Goal: Browse casually: Explore the website without a specific task or goal

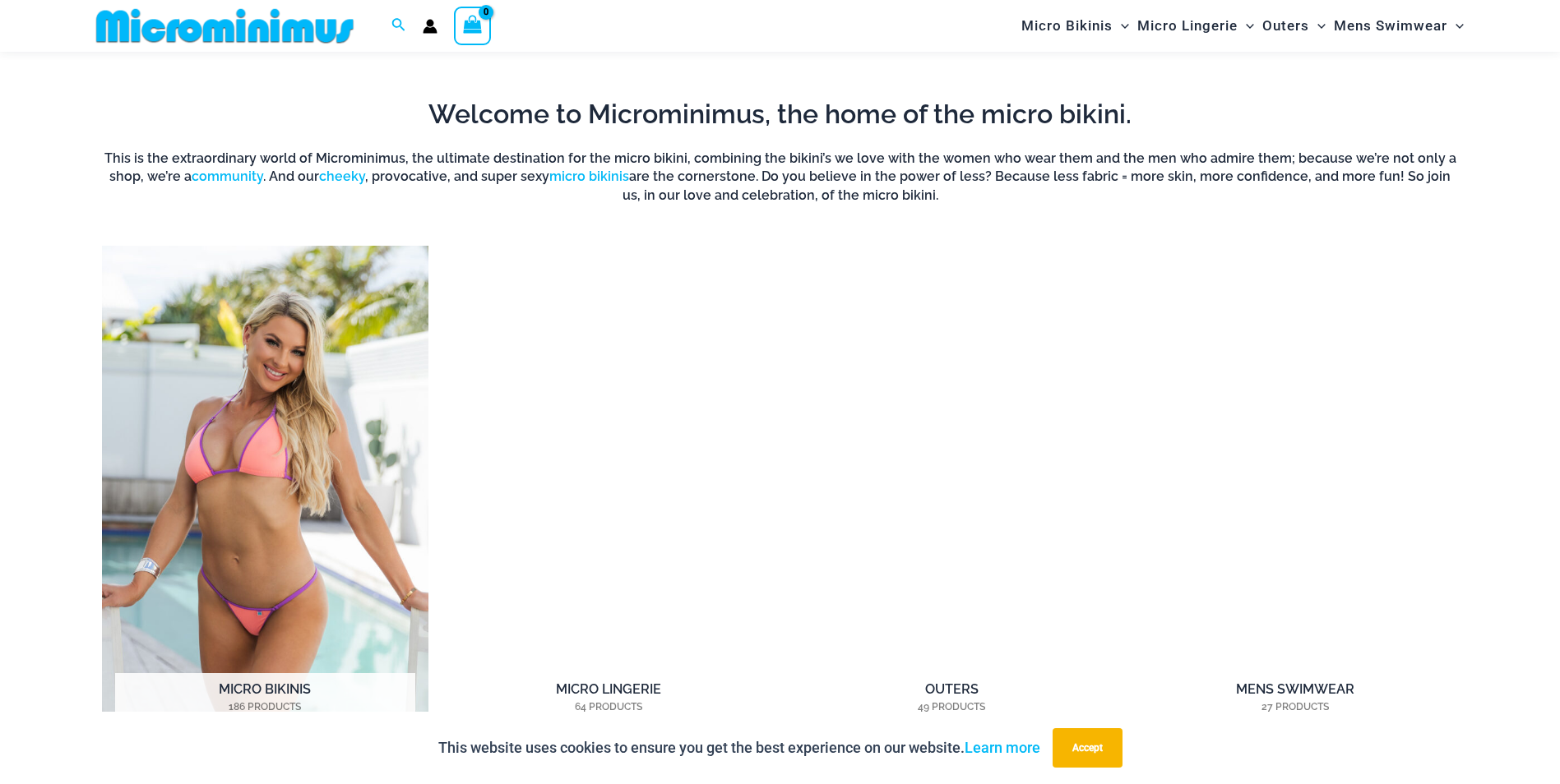
scroll to position [1382, 0]
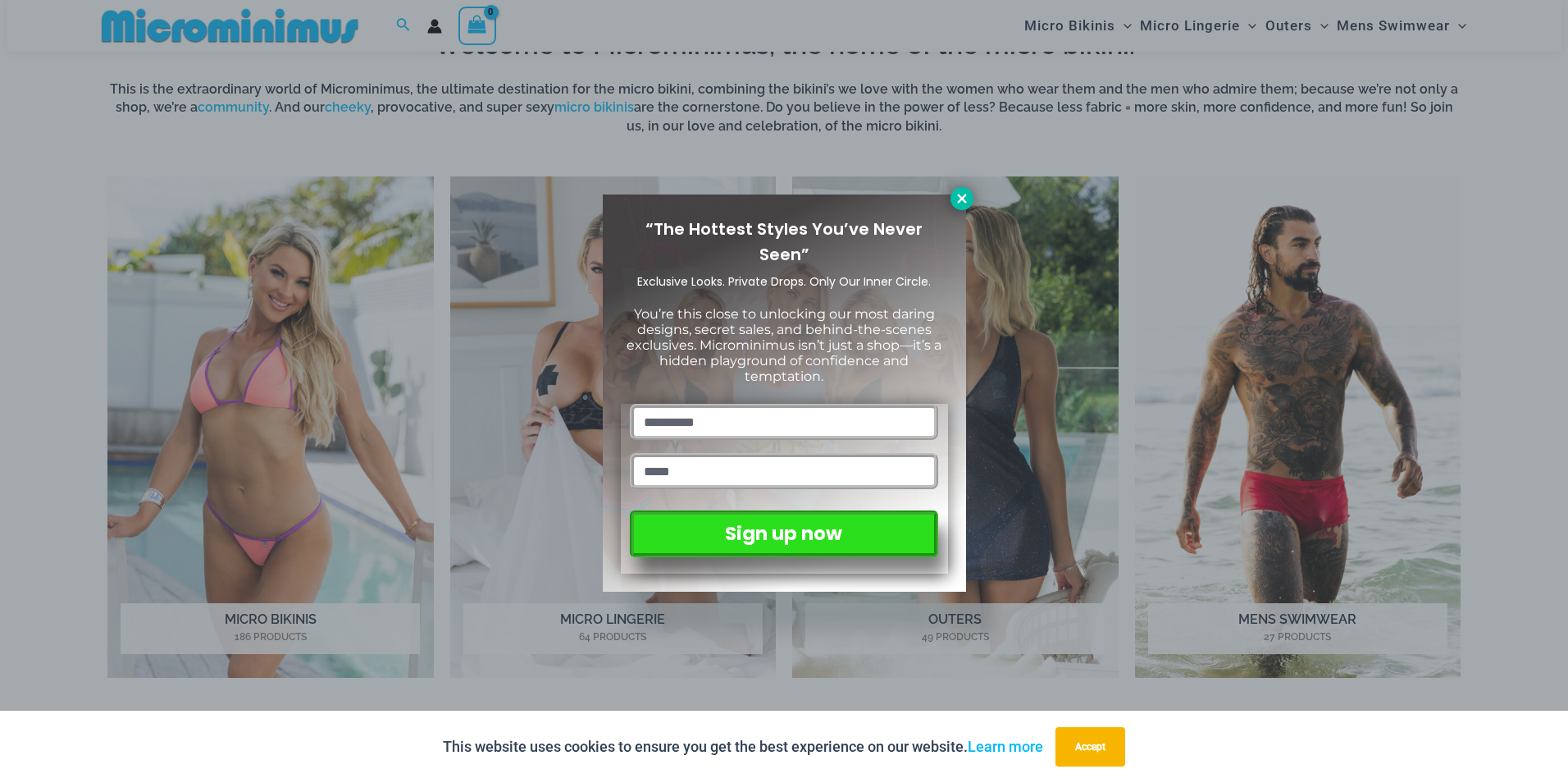
click at [965, 204] on icon at bounding box center [962, 198] width 15 height 15
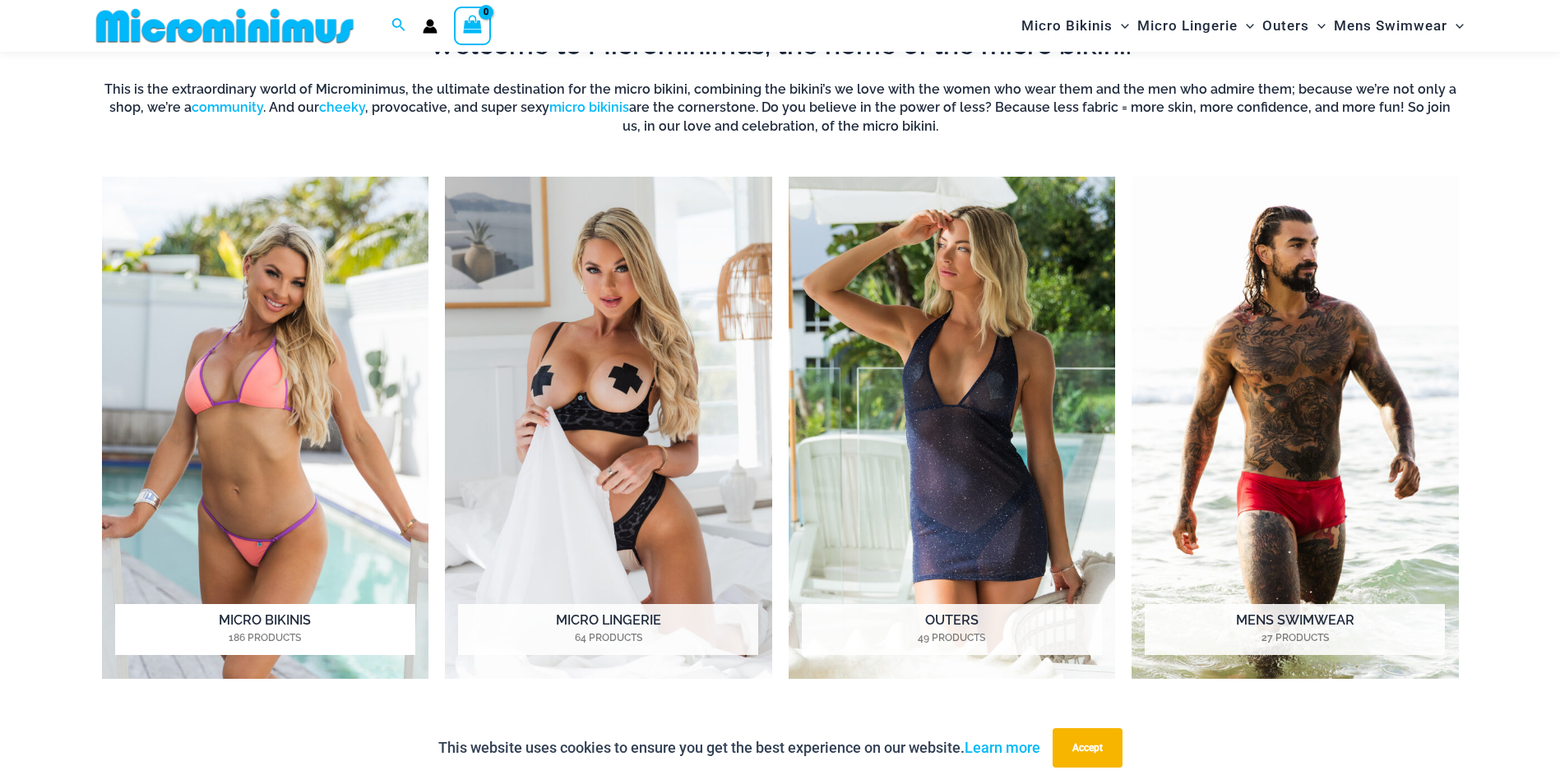
click at [322, 578] on img "Visit product category Micro Bikinis" at bounding box center [266, 427] width 327 height 503
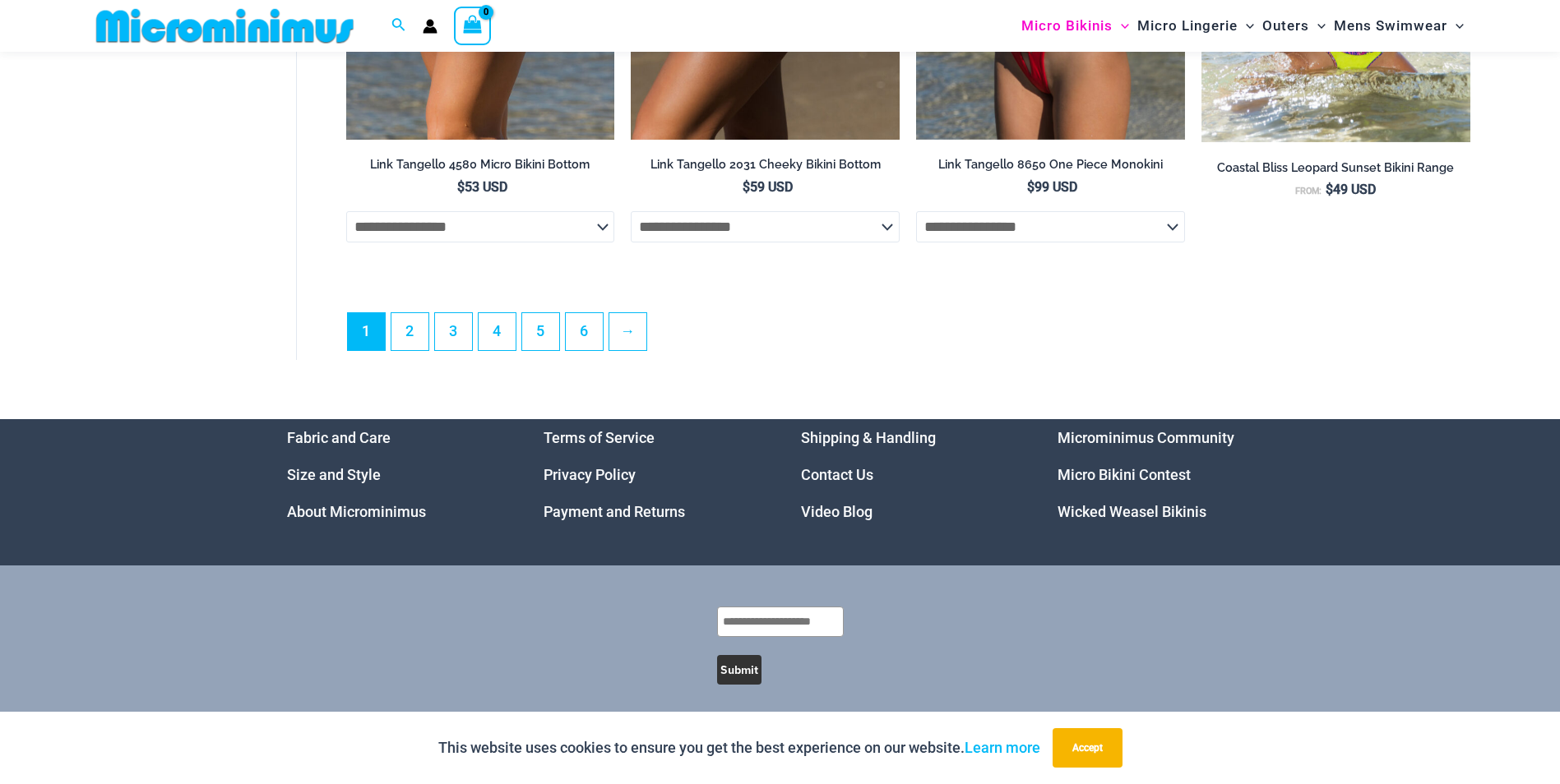
scroll to position [4745, 0]
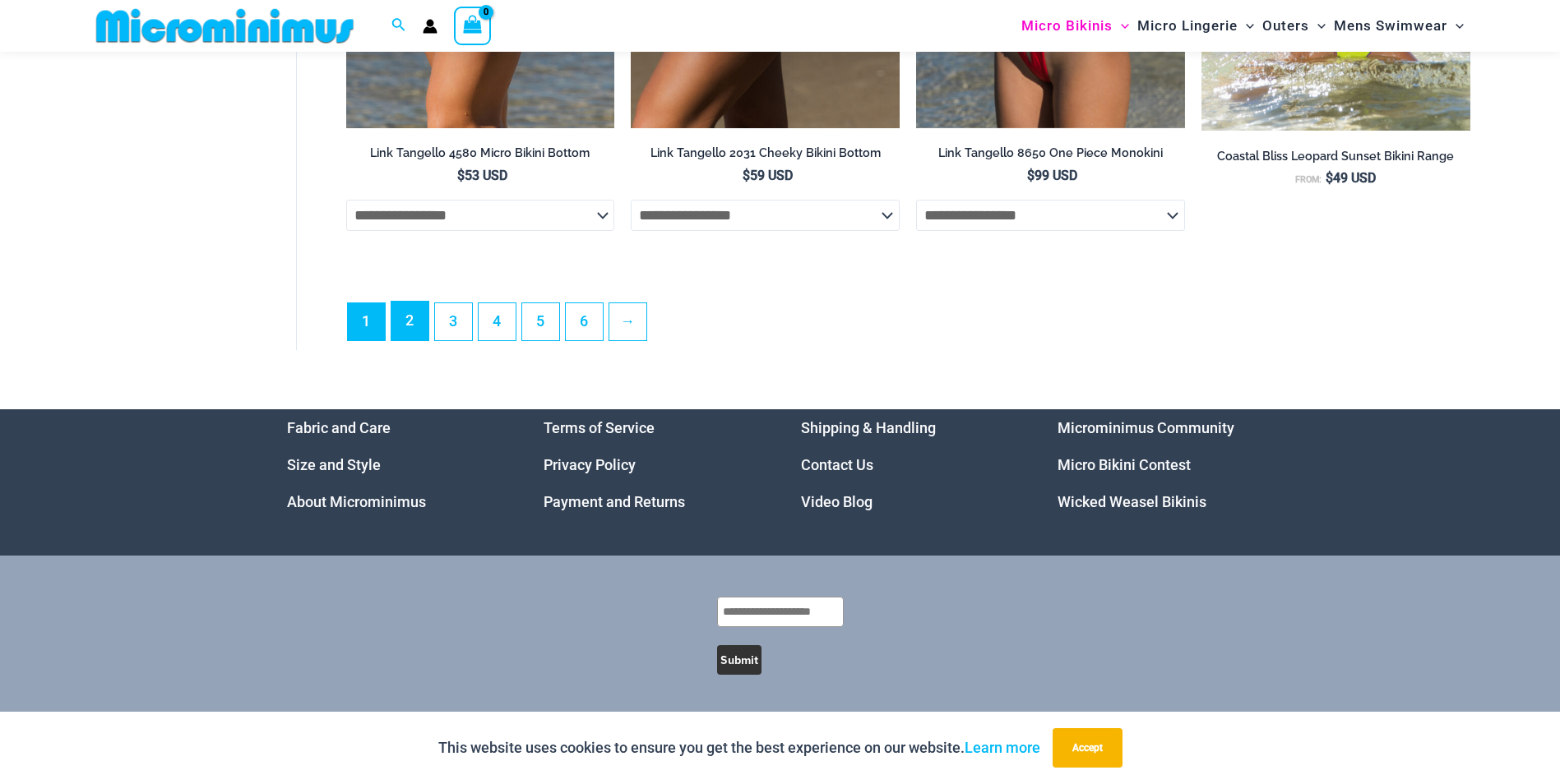
click at [413, 321] on link "2" at bounding box center [410, 320] width 37 height 39
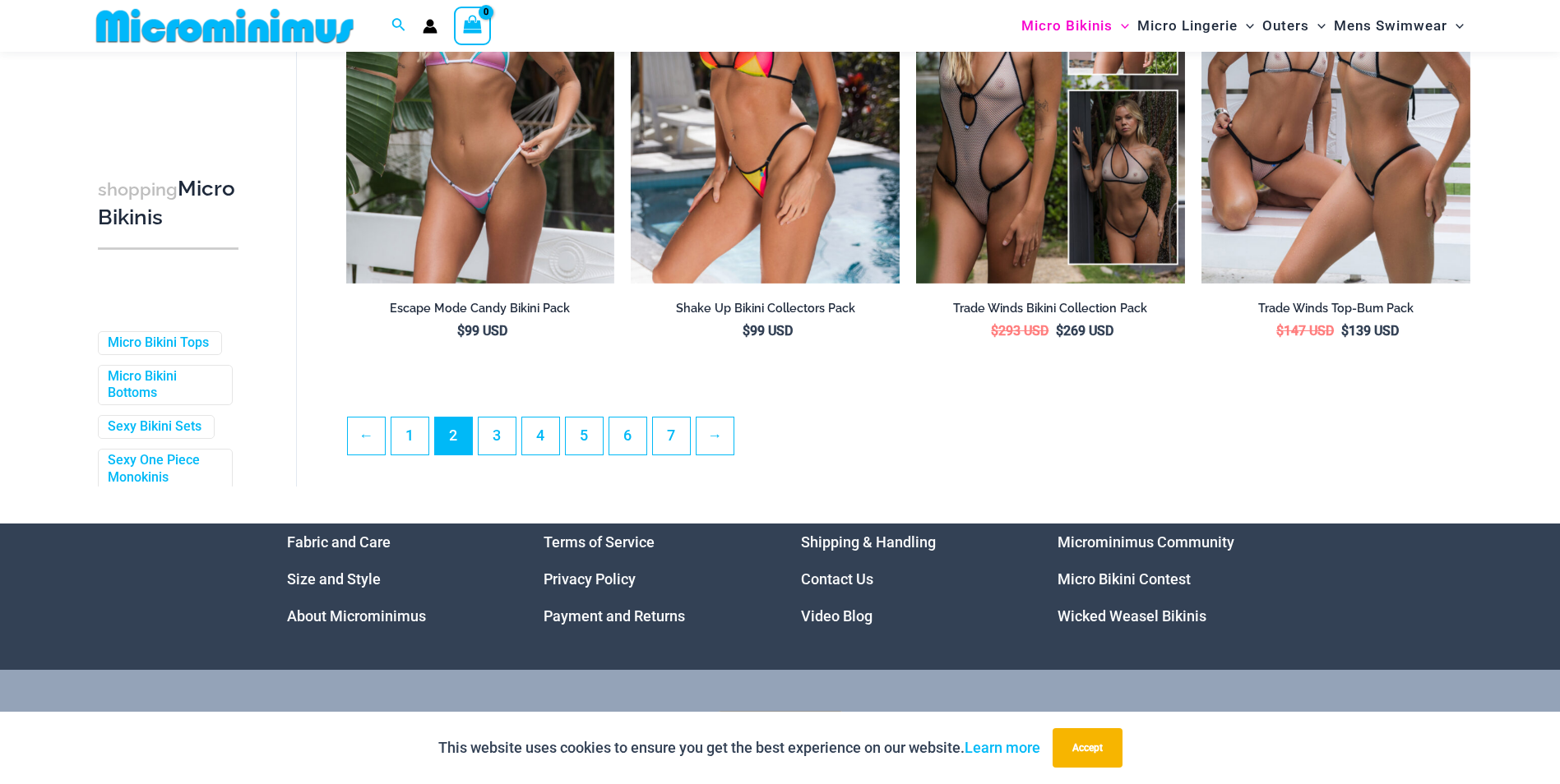
scroll to position [4258, 0]
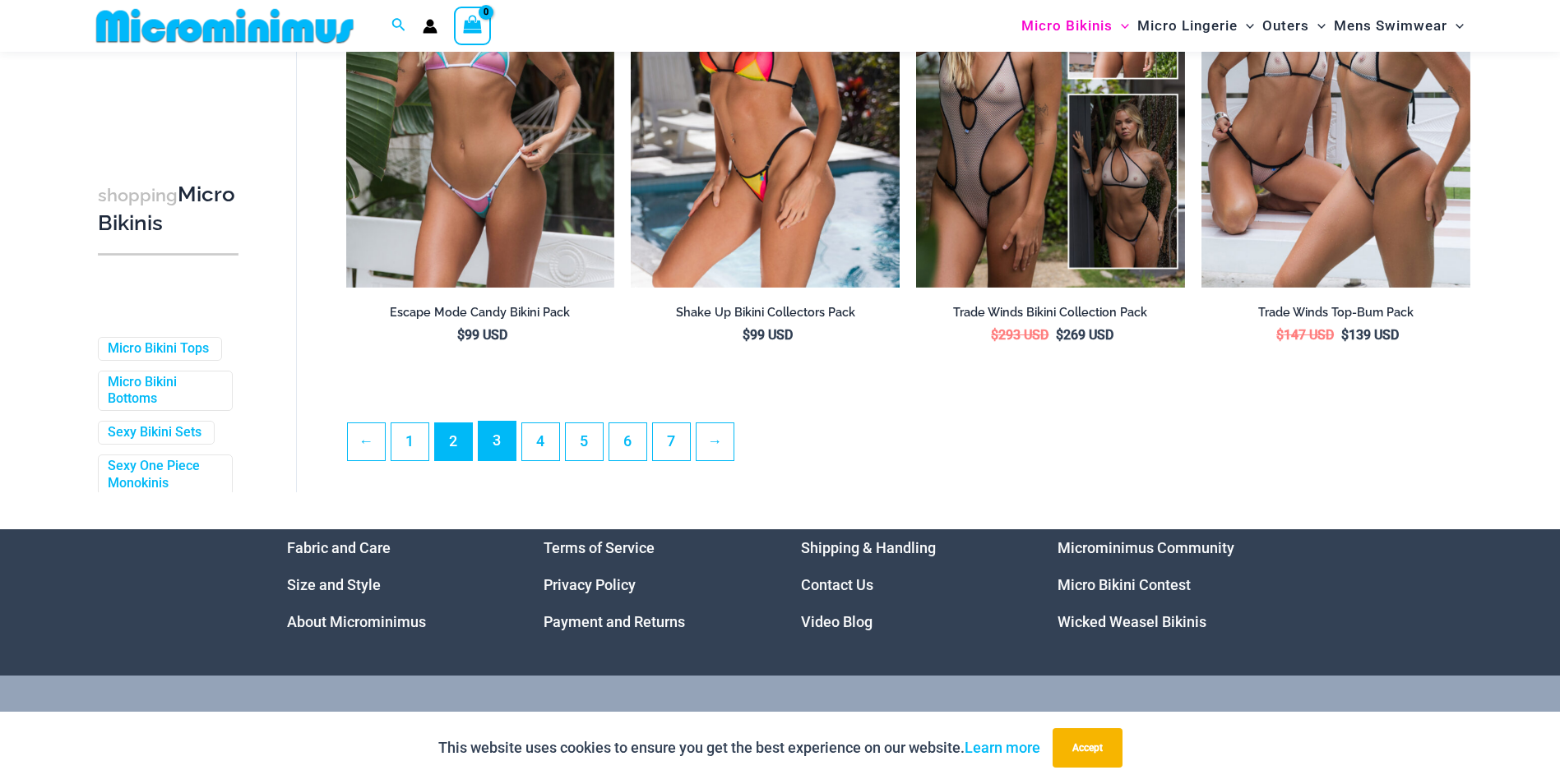
click at [501, 460] on link "3" at bounding box center [496, 440] width 37 height 39
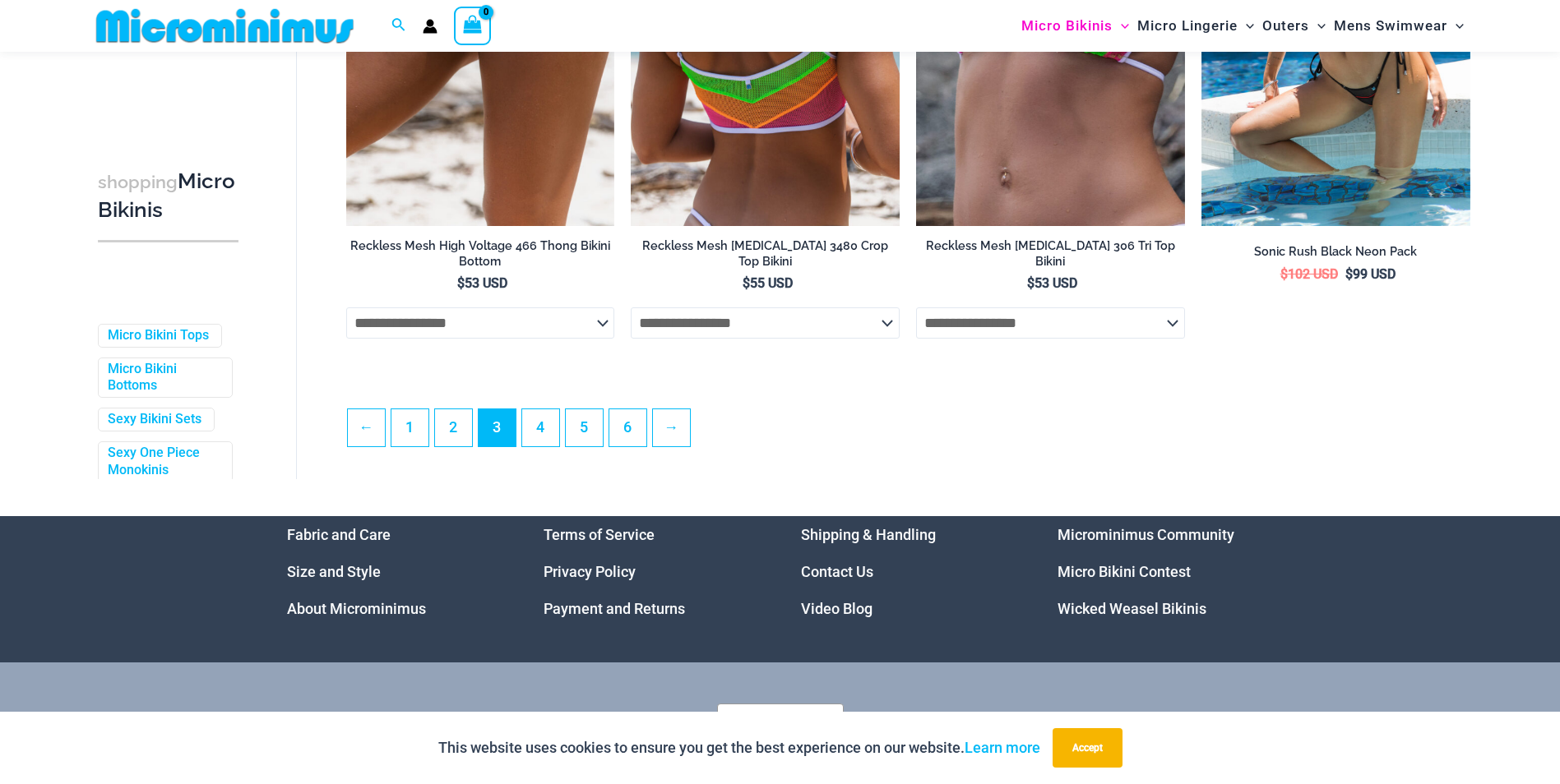
scroll to position [4257, 0]
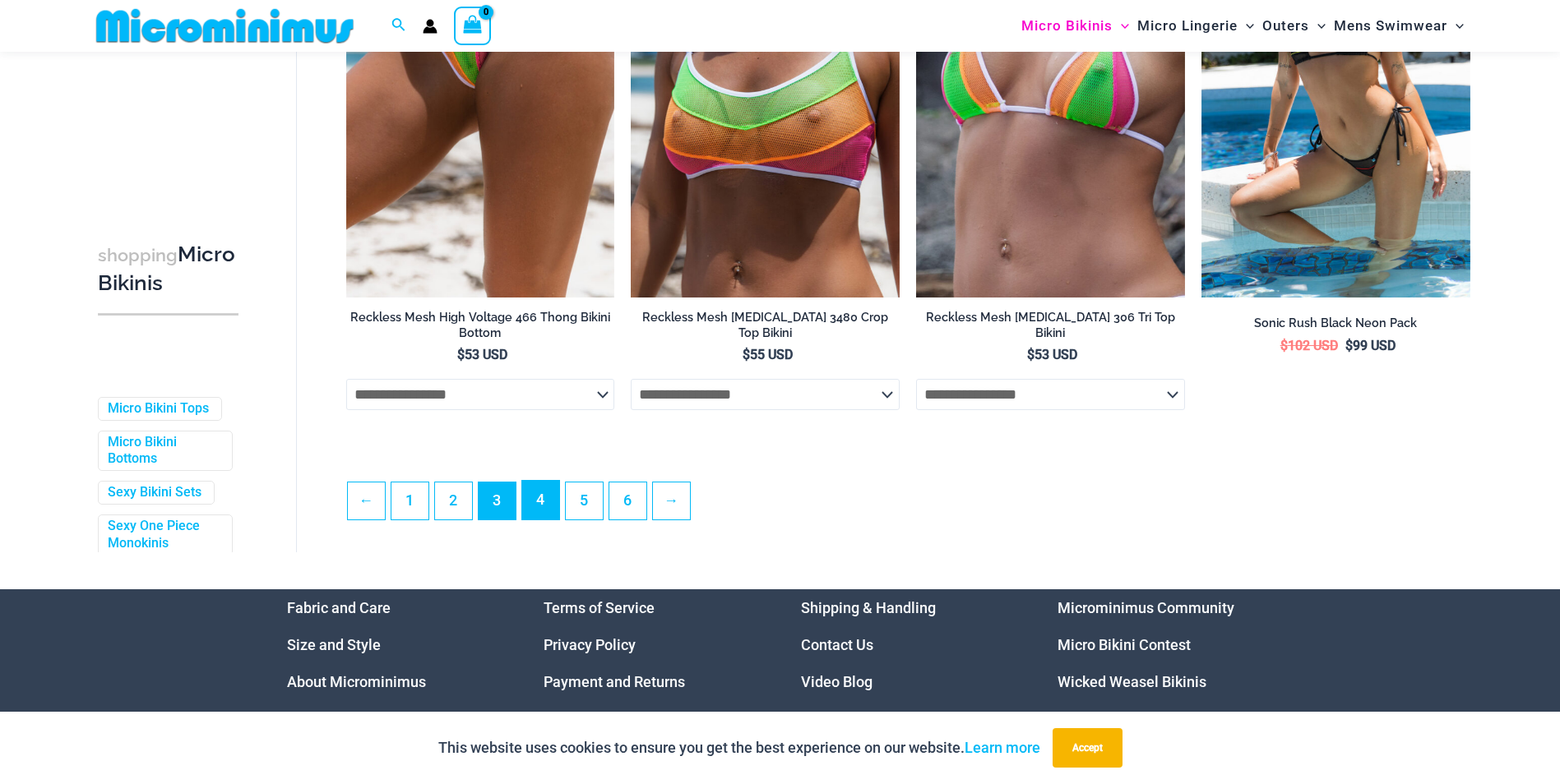
click at [548, 506] on link "4" at bounding box center [540, 500] width 37 height 39
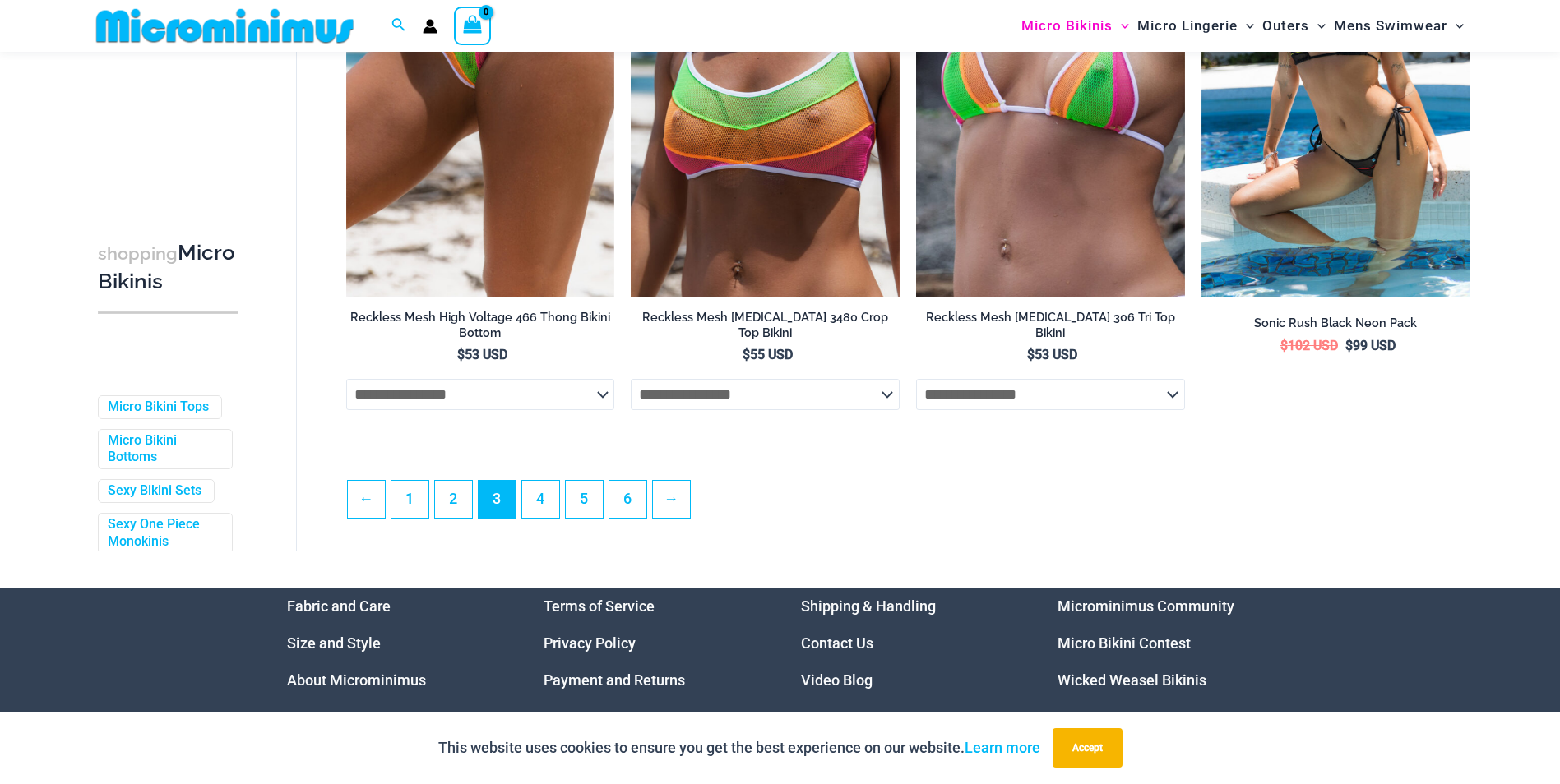
click at [560, 513] on li "4" at bounding box center [540, 499] width 39 height 39
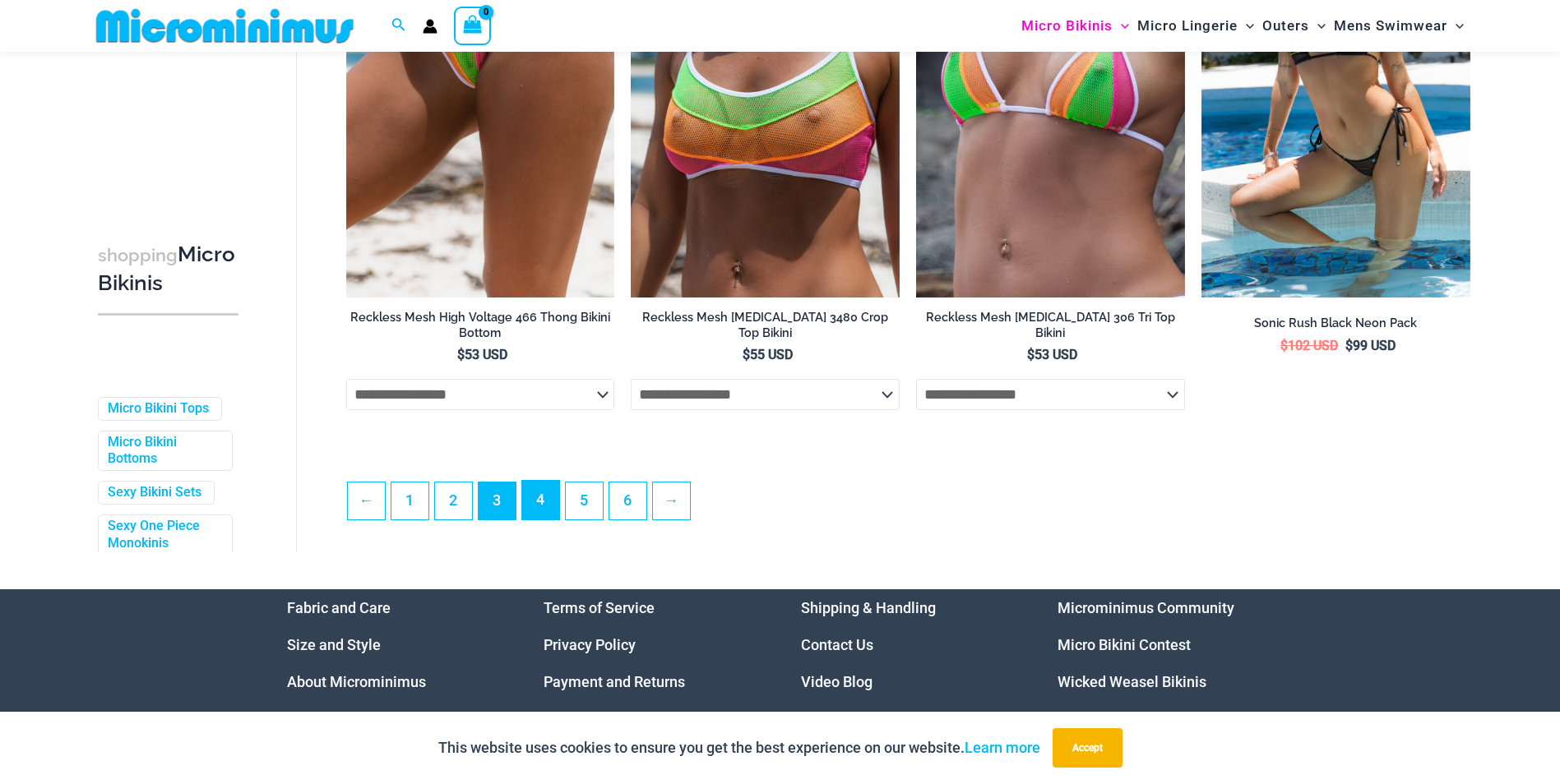
click at [549, 507] on link "4" at bounding box center [540, 500] width 37 height 39
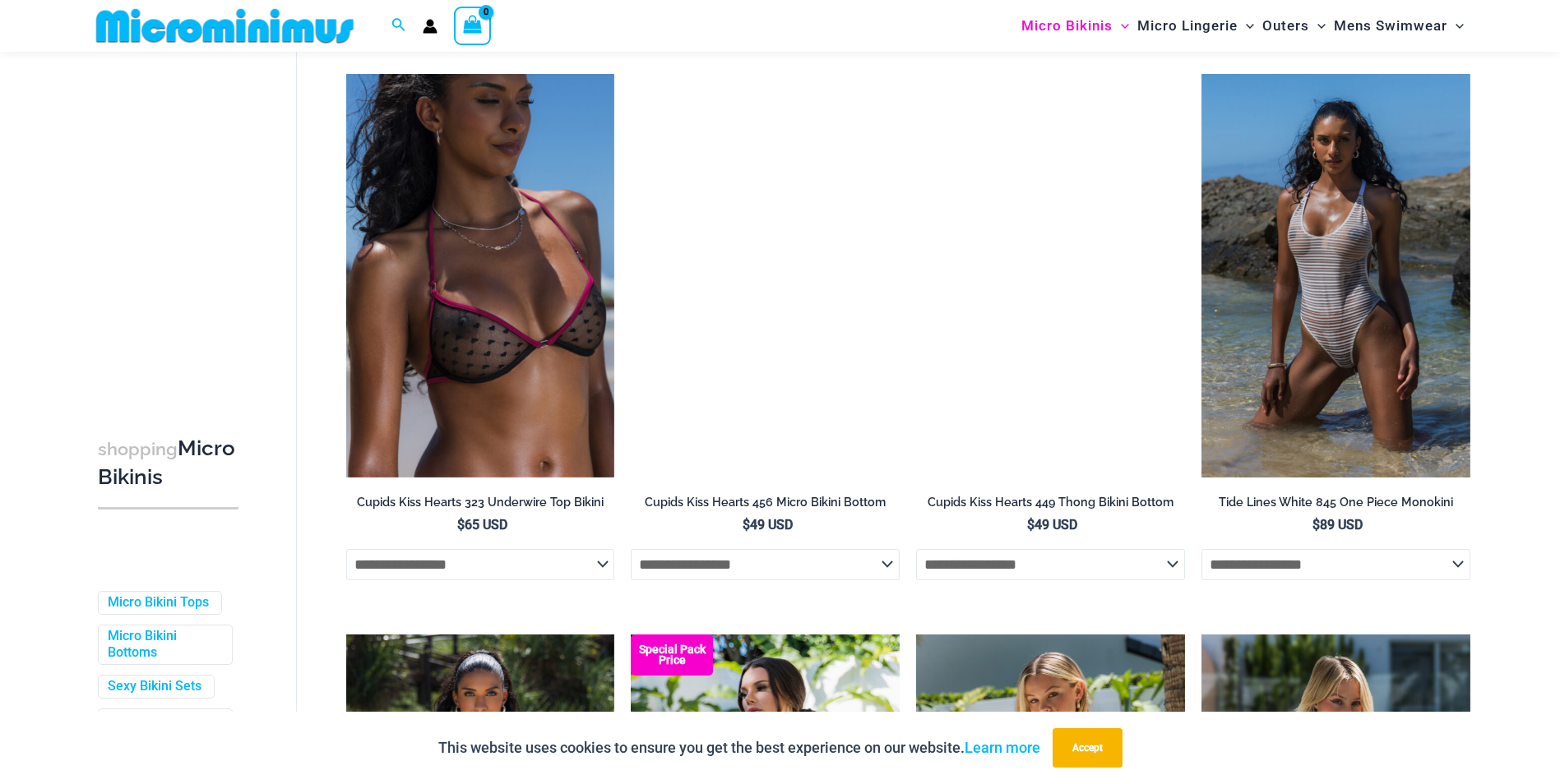
scroll to position [2957, 0]
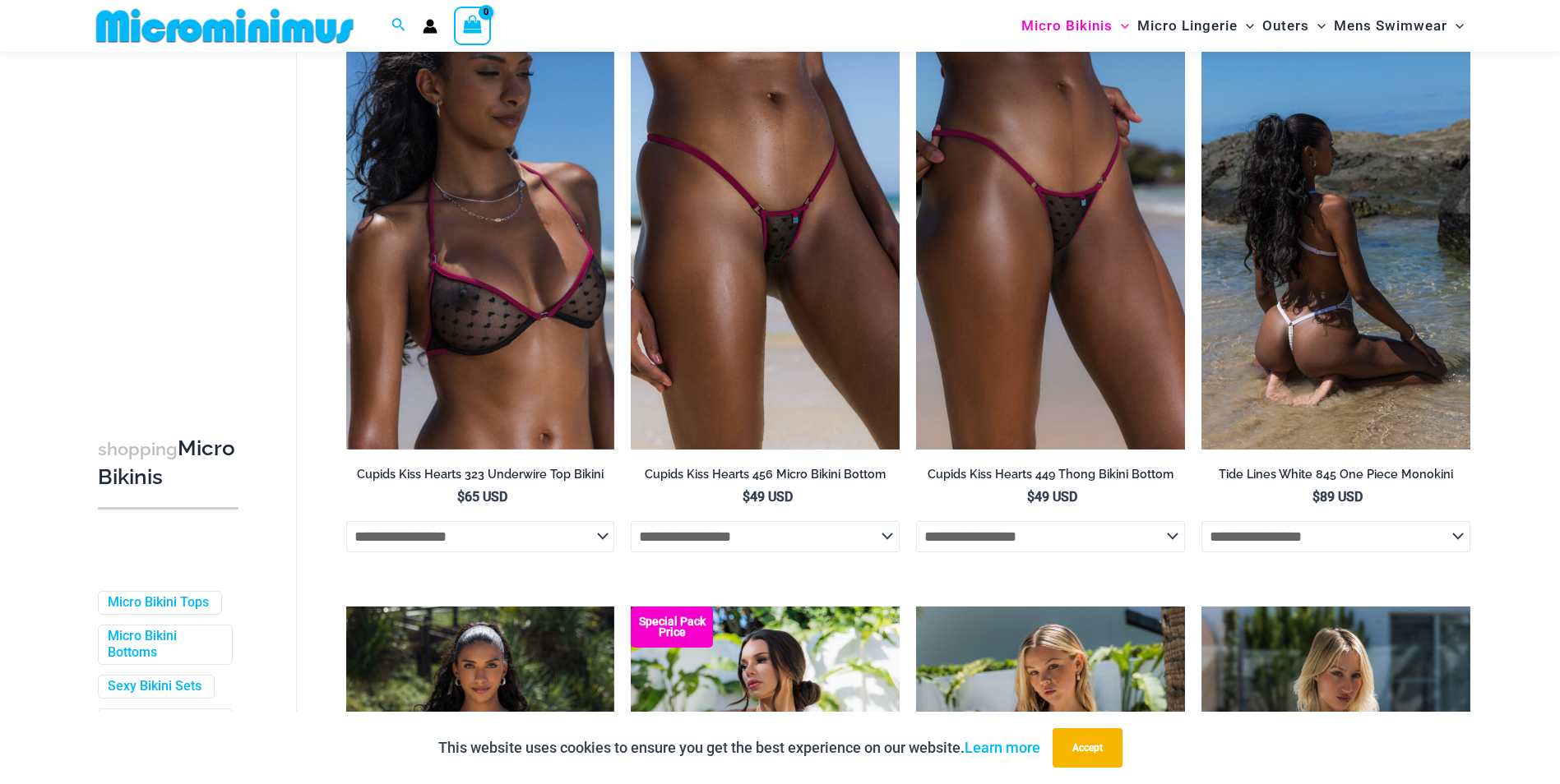
click at [1434, 360] on img at bounding box center [1335, 247] width 269 height 402
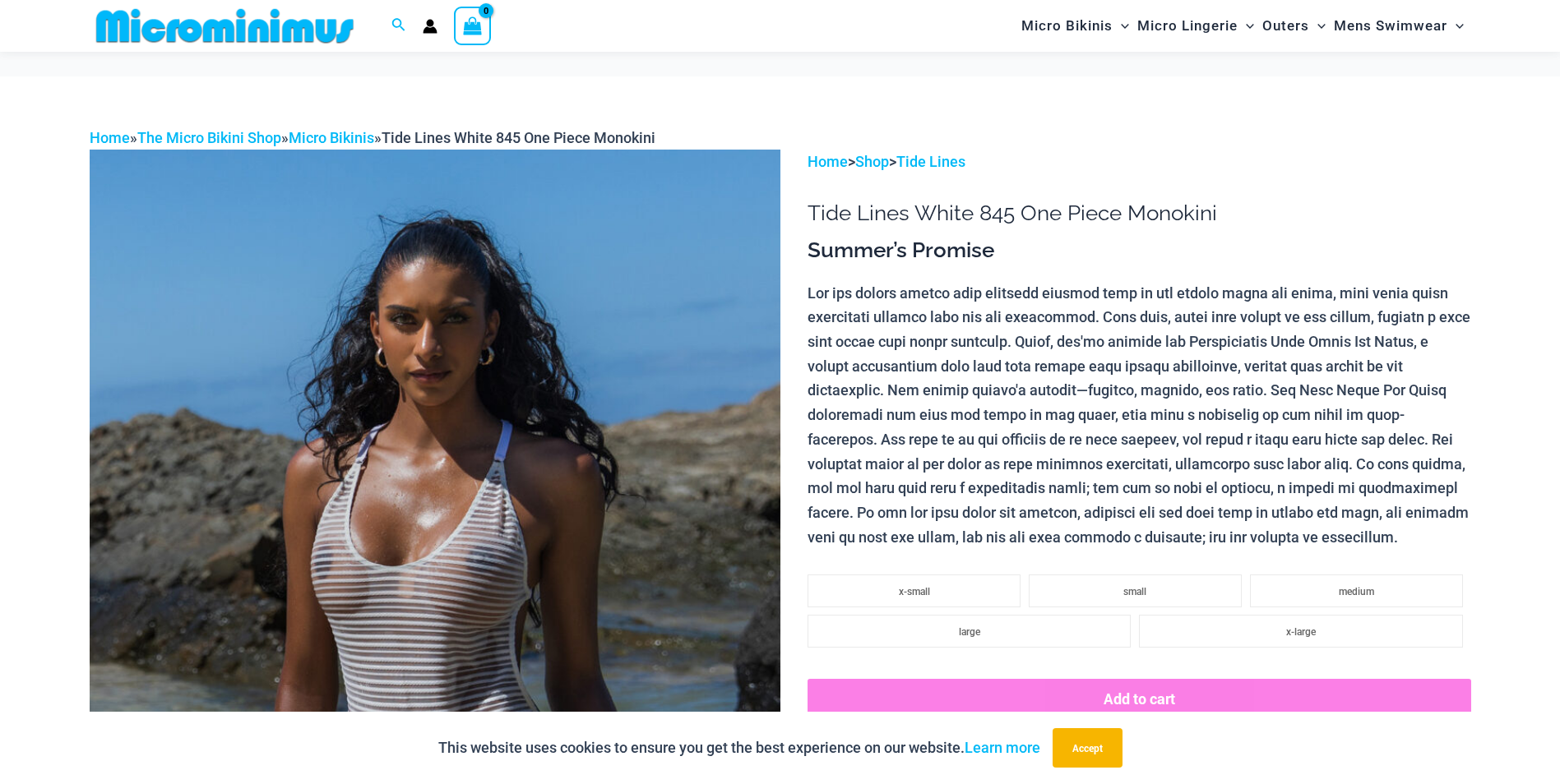
scroll to position [1229, 0]
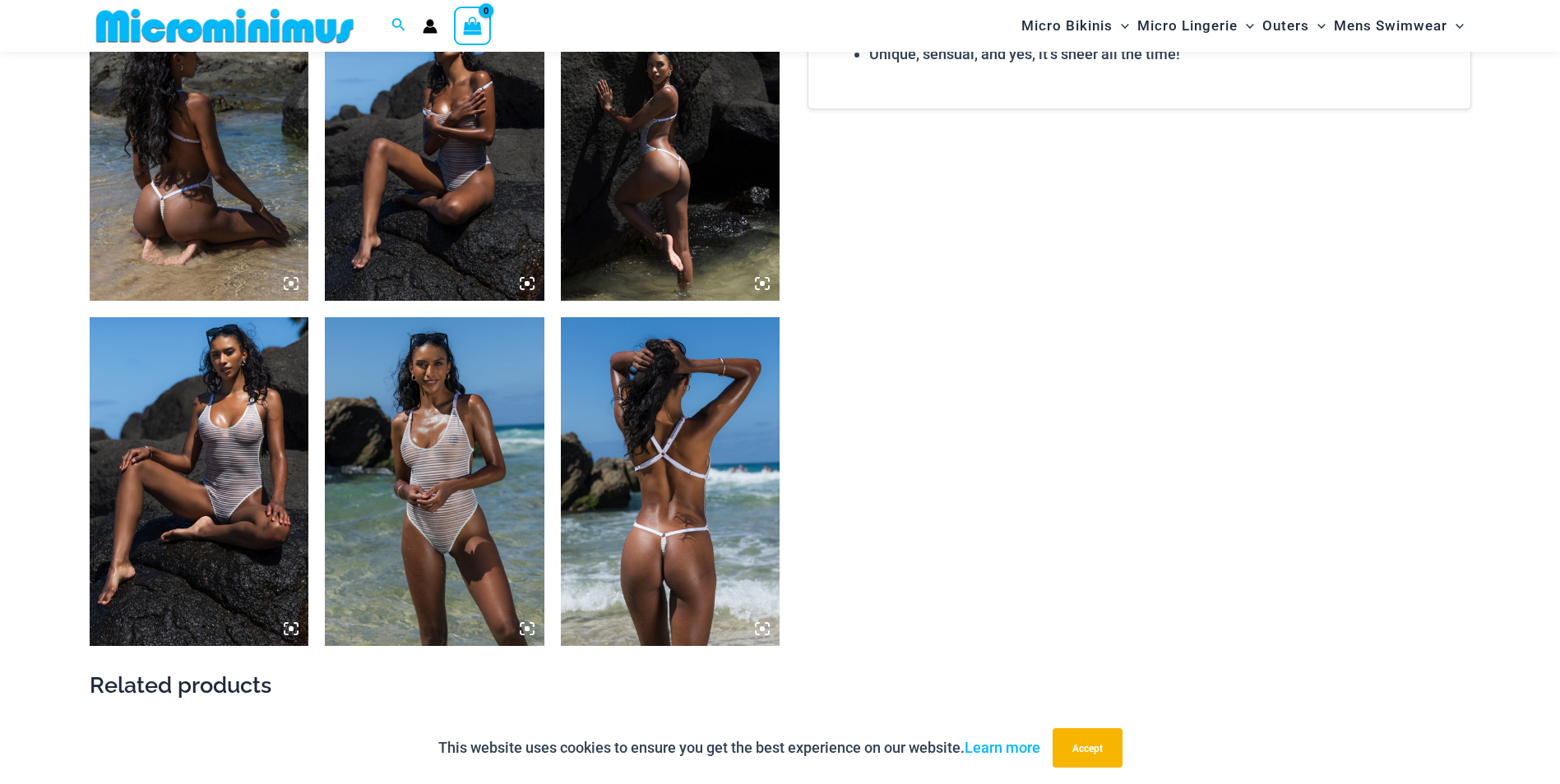
click at [210, 514] on img at bounding box center [198, 482] width 219 height 329
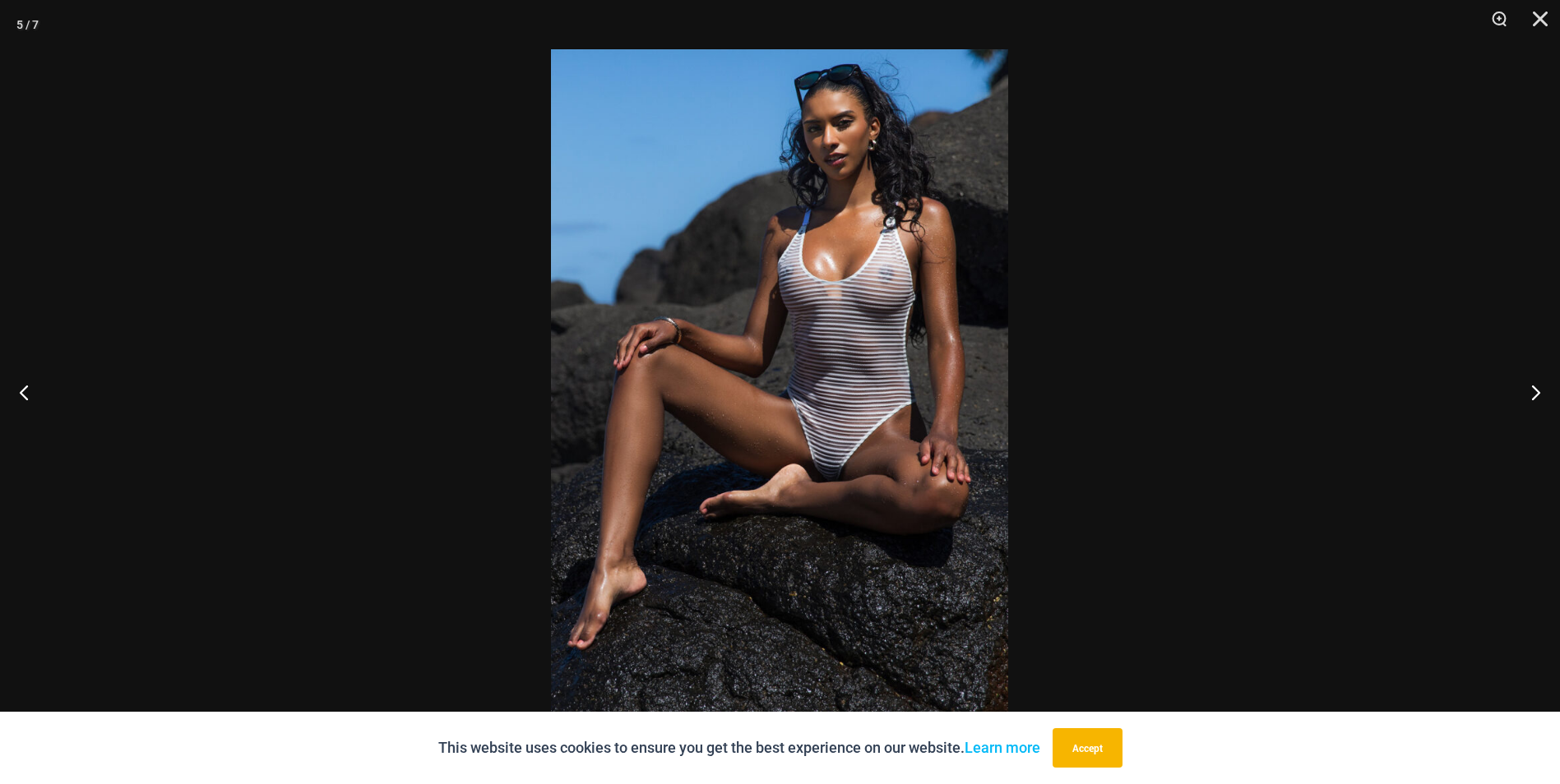
click at [923, 401] on img at bounding box center [779, 392] width 457 height 685
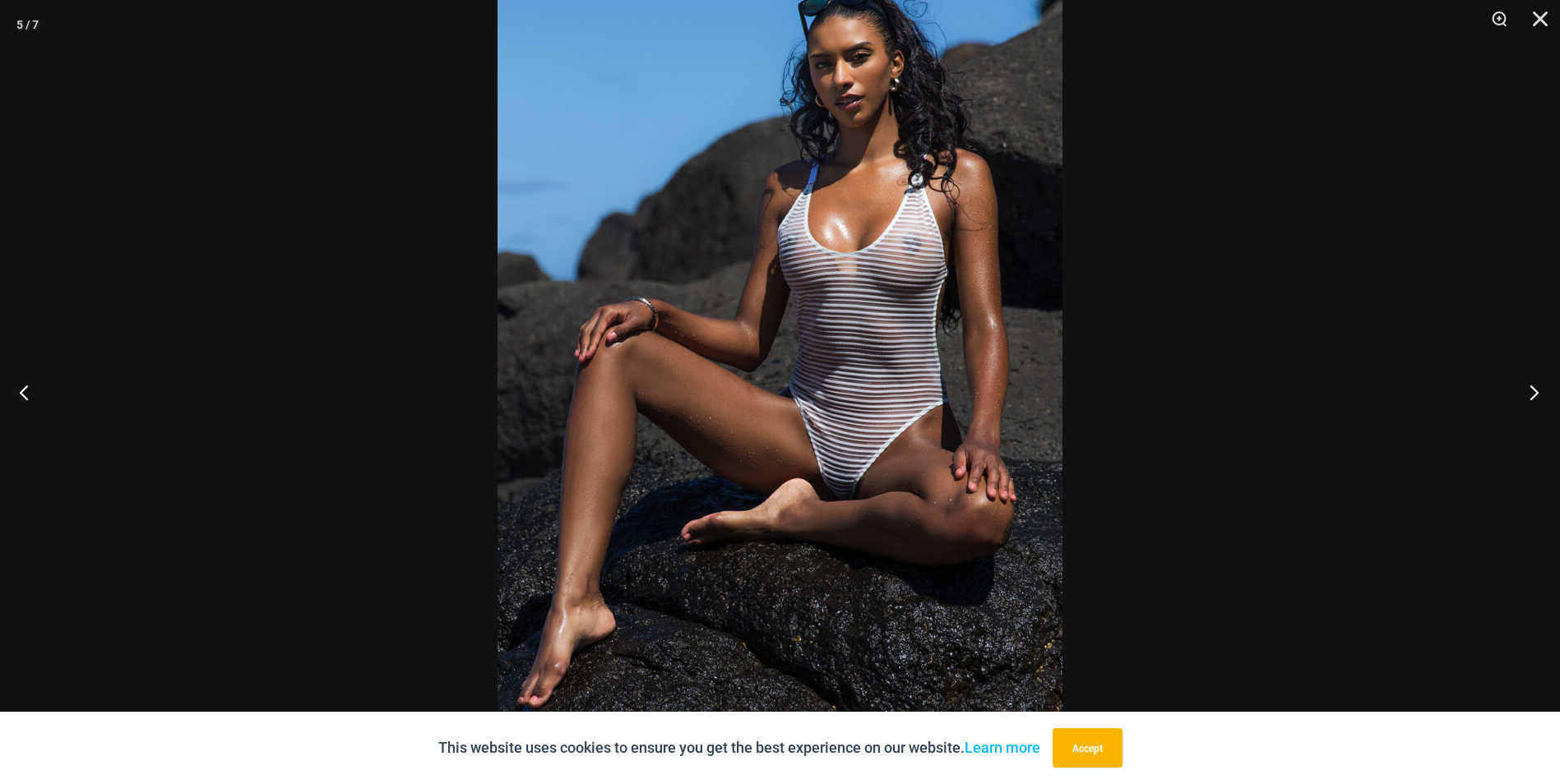
click at [1534, 396] on button "Next" at bounding box center [1528, 392] width 61 height 82
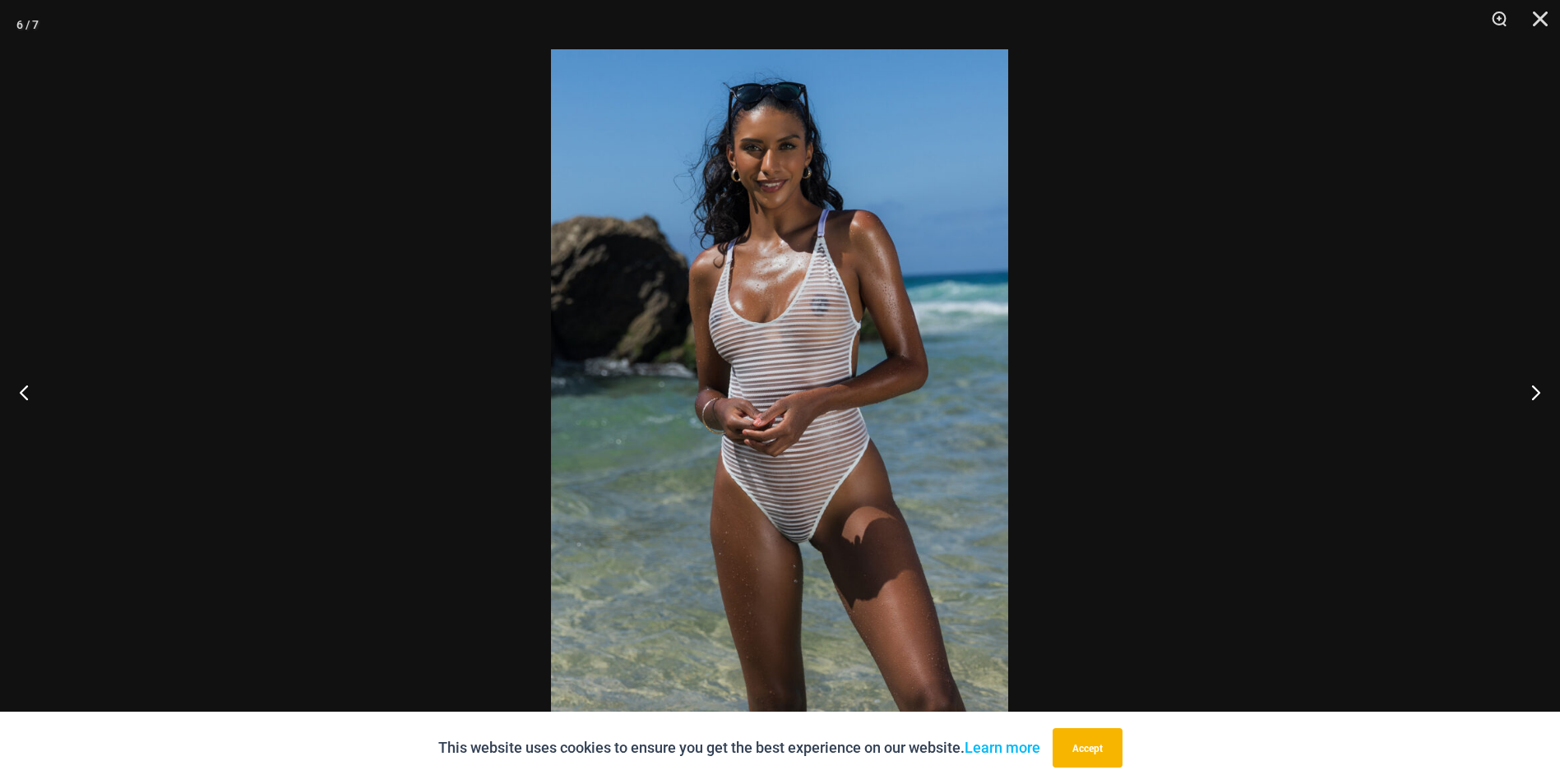
click at [633, 532] on img at bounding box center [779, 392] width 457 height 685
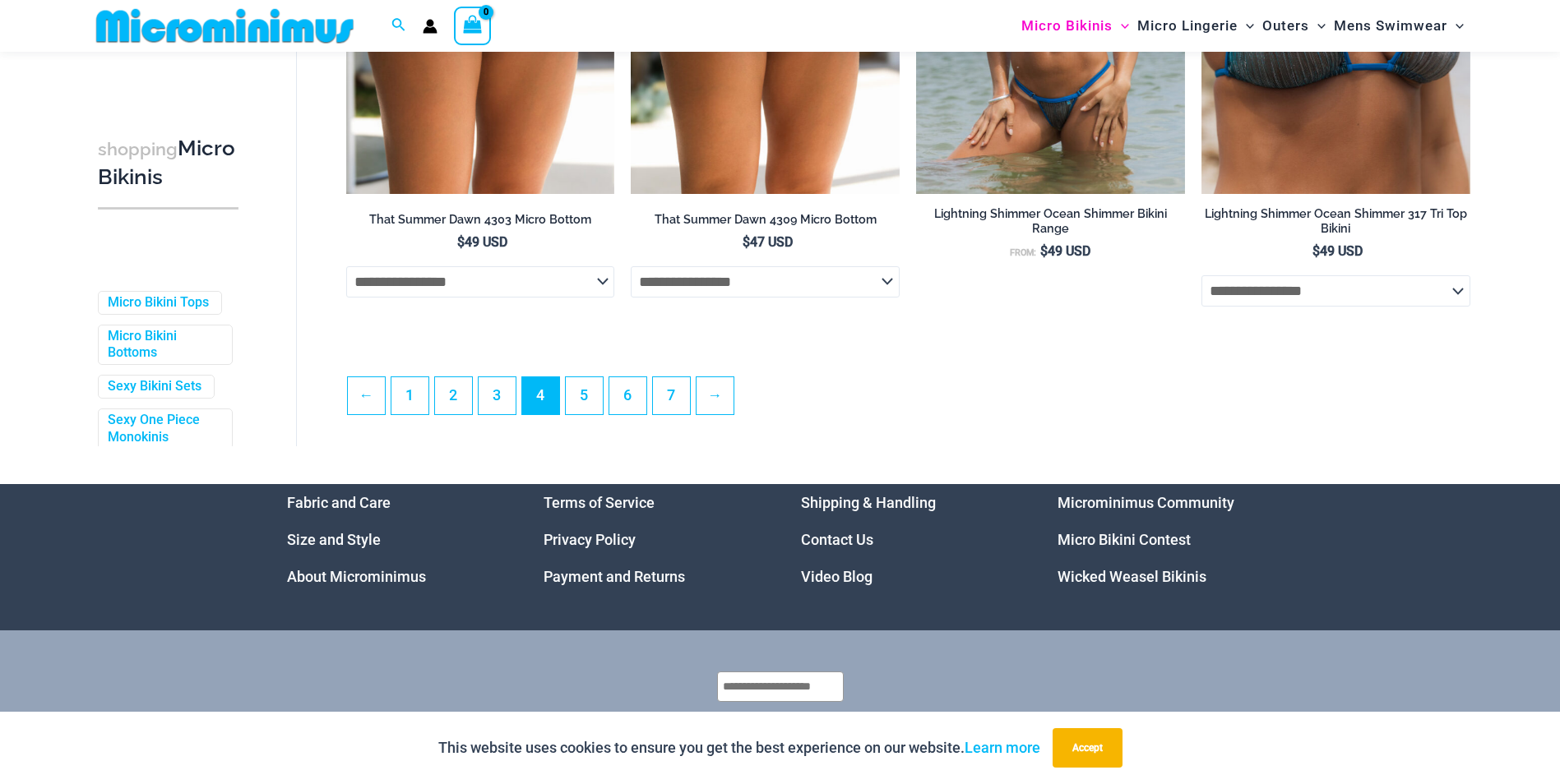
scroll to position [4344, 0]
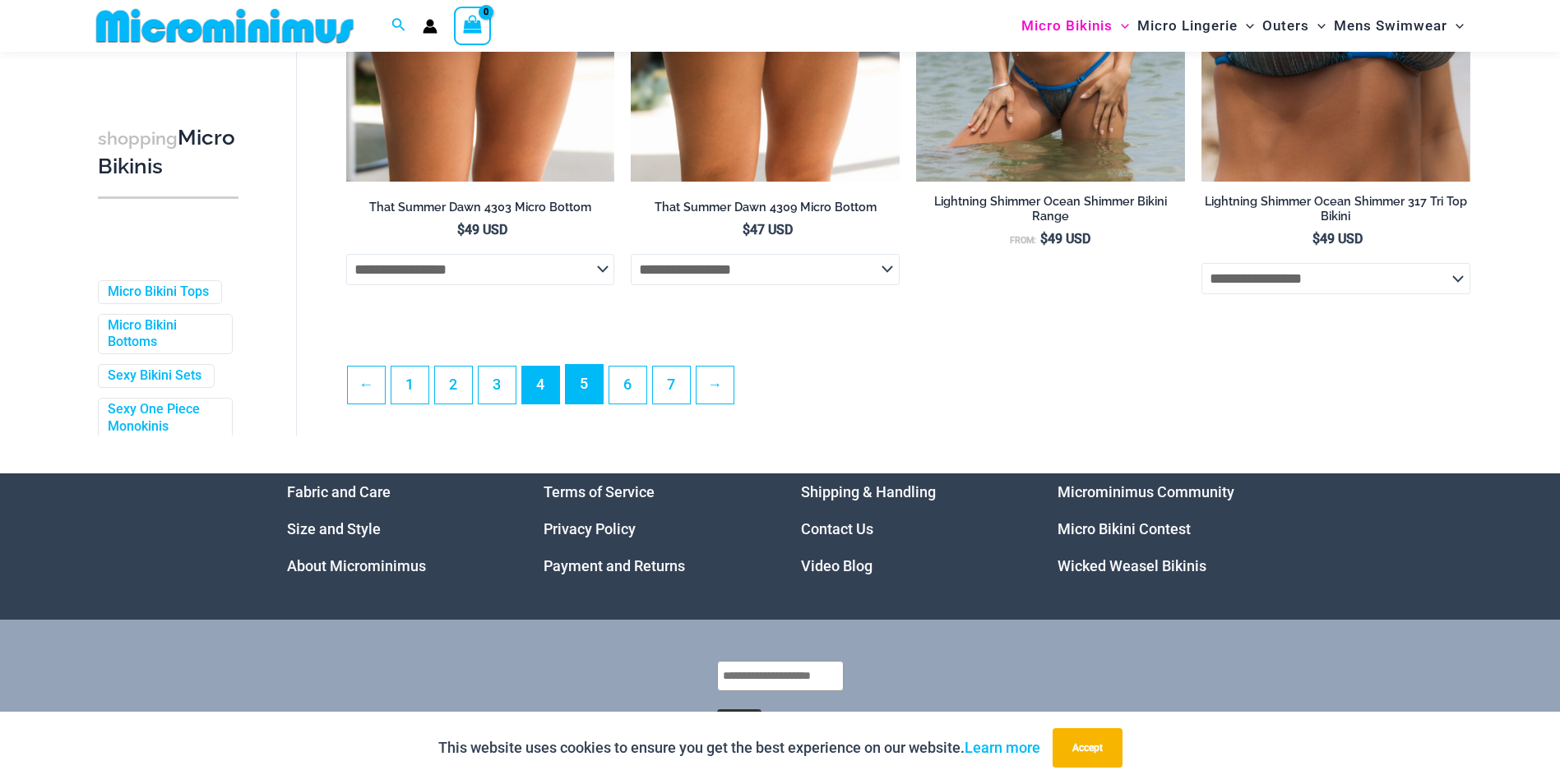
click at [589, 402] on link "5" at bounding box center [583, 384] width 37 height 39
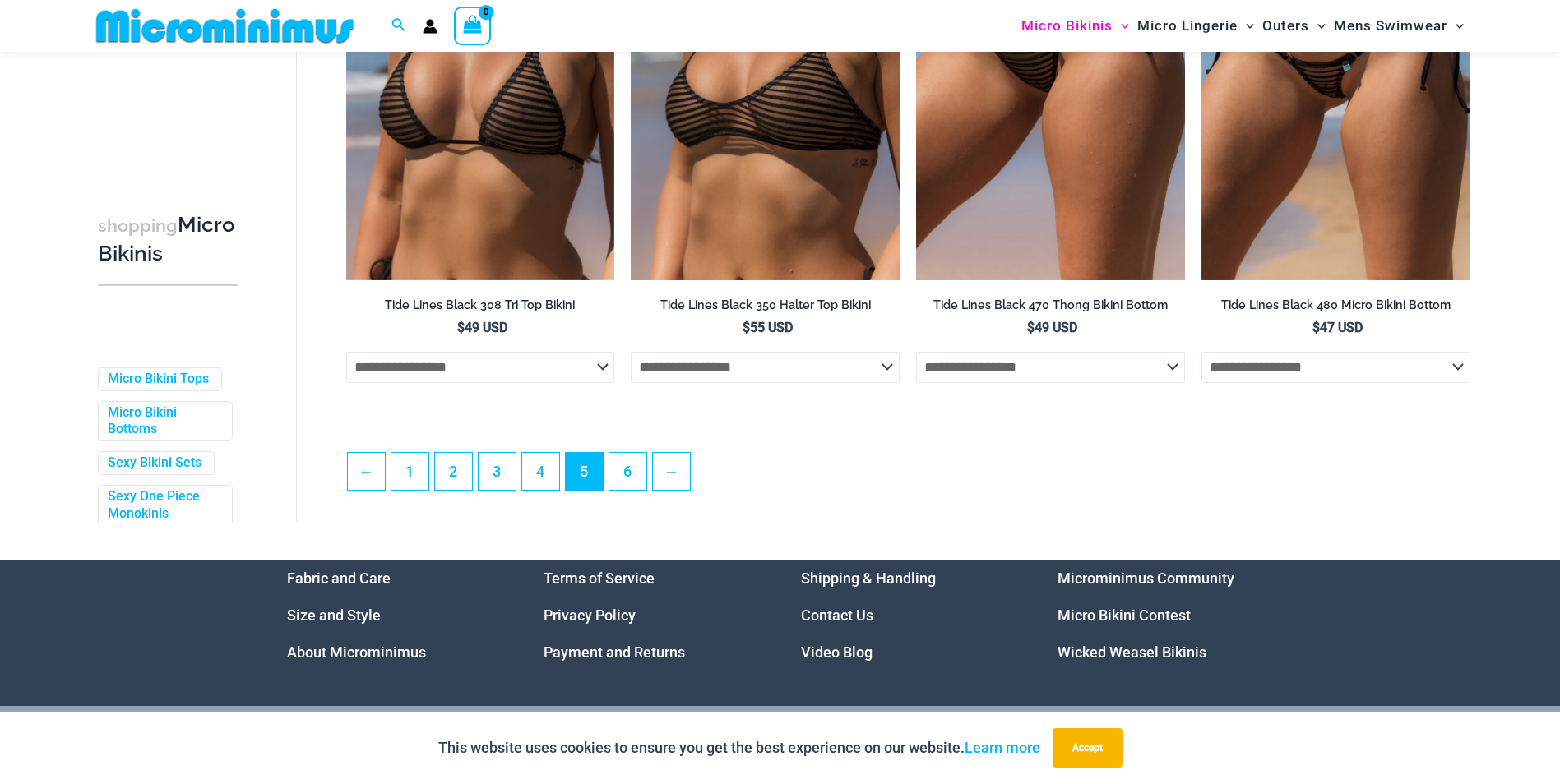
scroll to position [4268, 0]
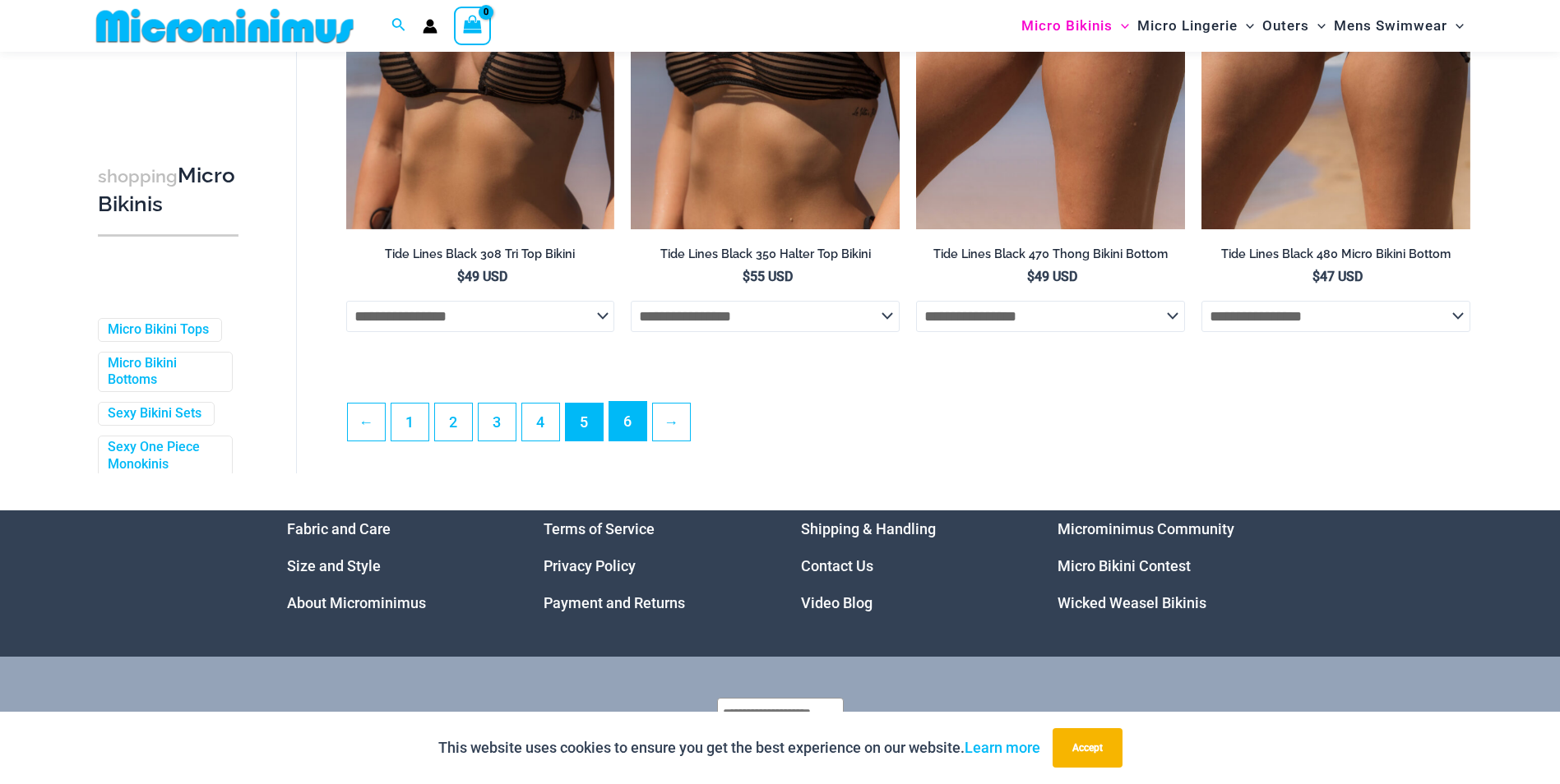
click at [626, 423] on link "6" at bounding box center [627, 420] width 37 height 39
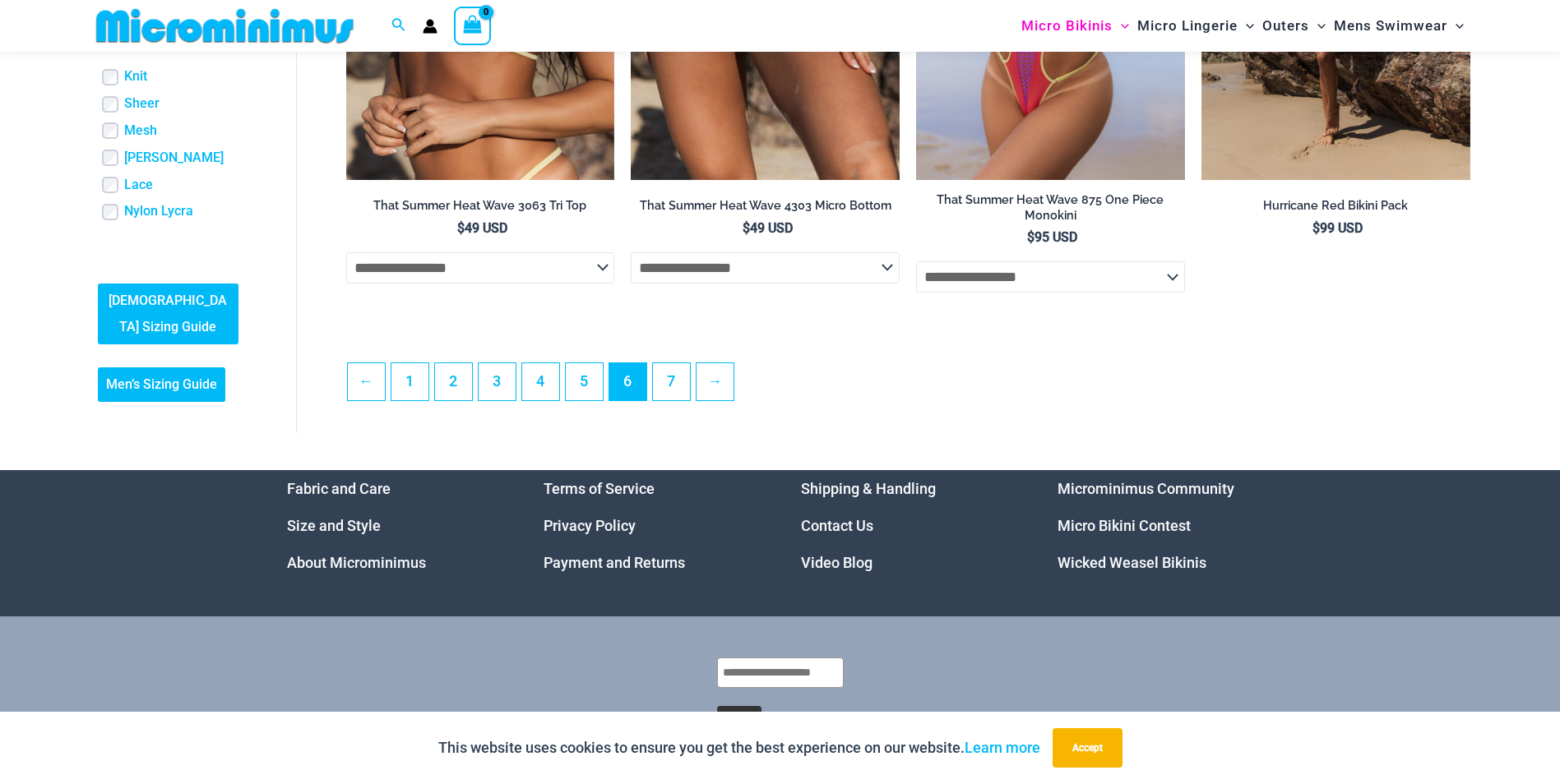
scroll to position [4424, 0]
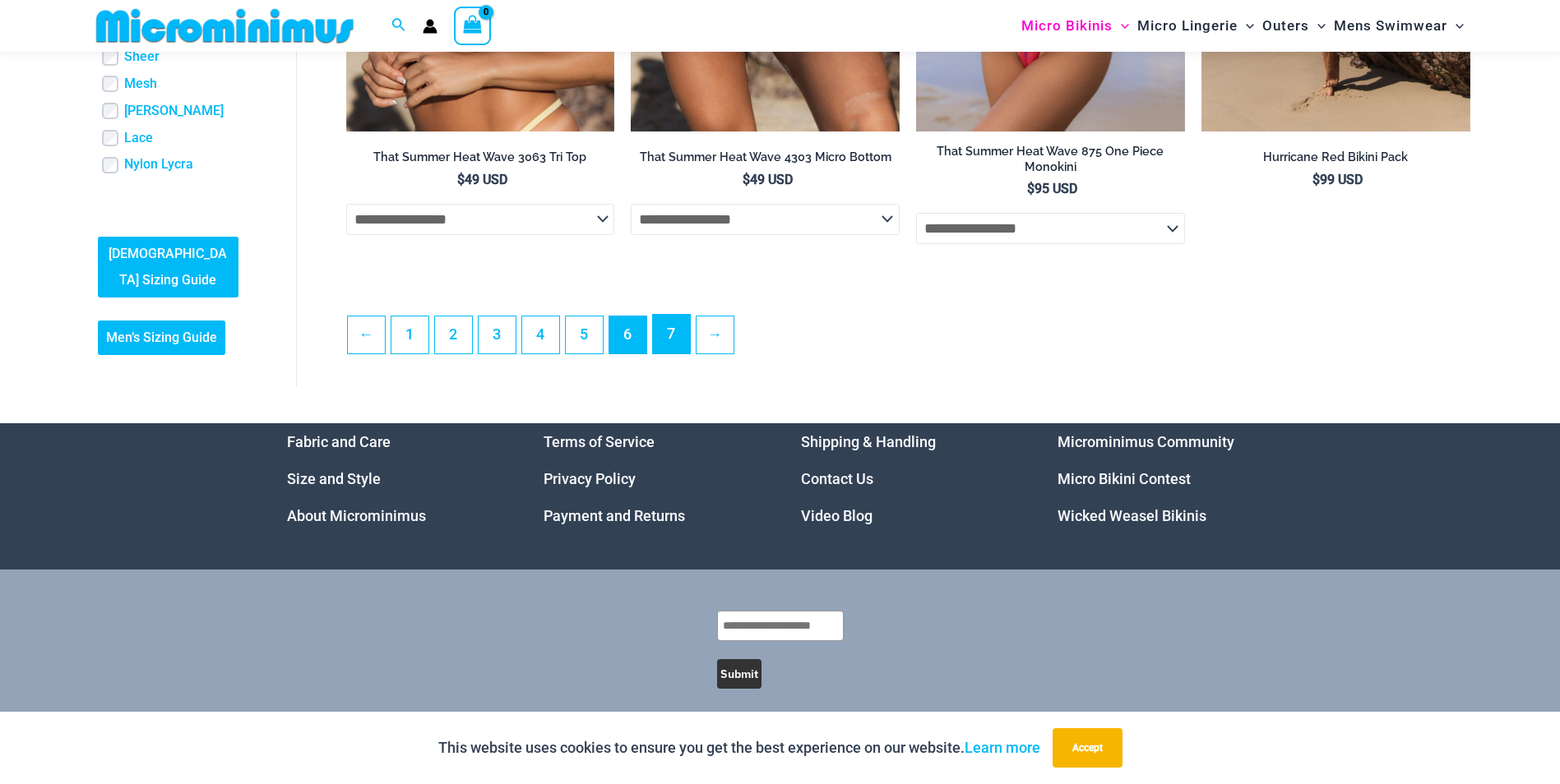
click at [669, 353] on link "7" at bounding box center [670, 334] width 37 height 39
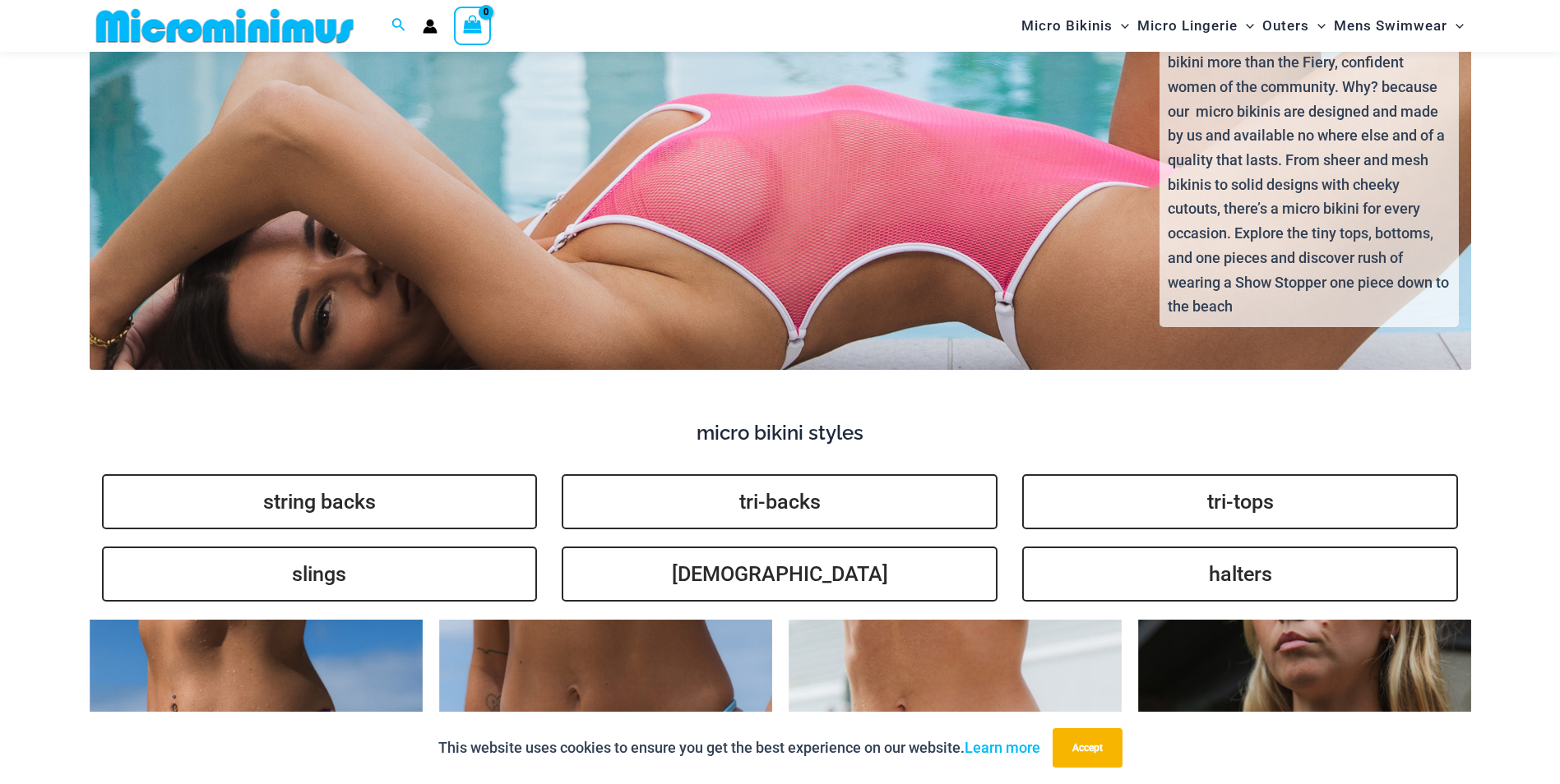
scroll to position [3684, 0]
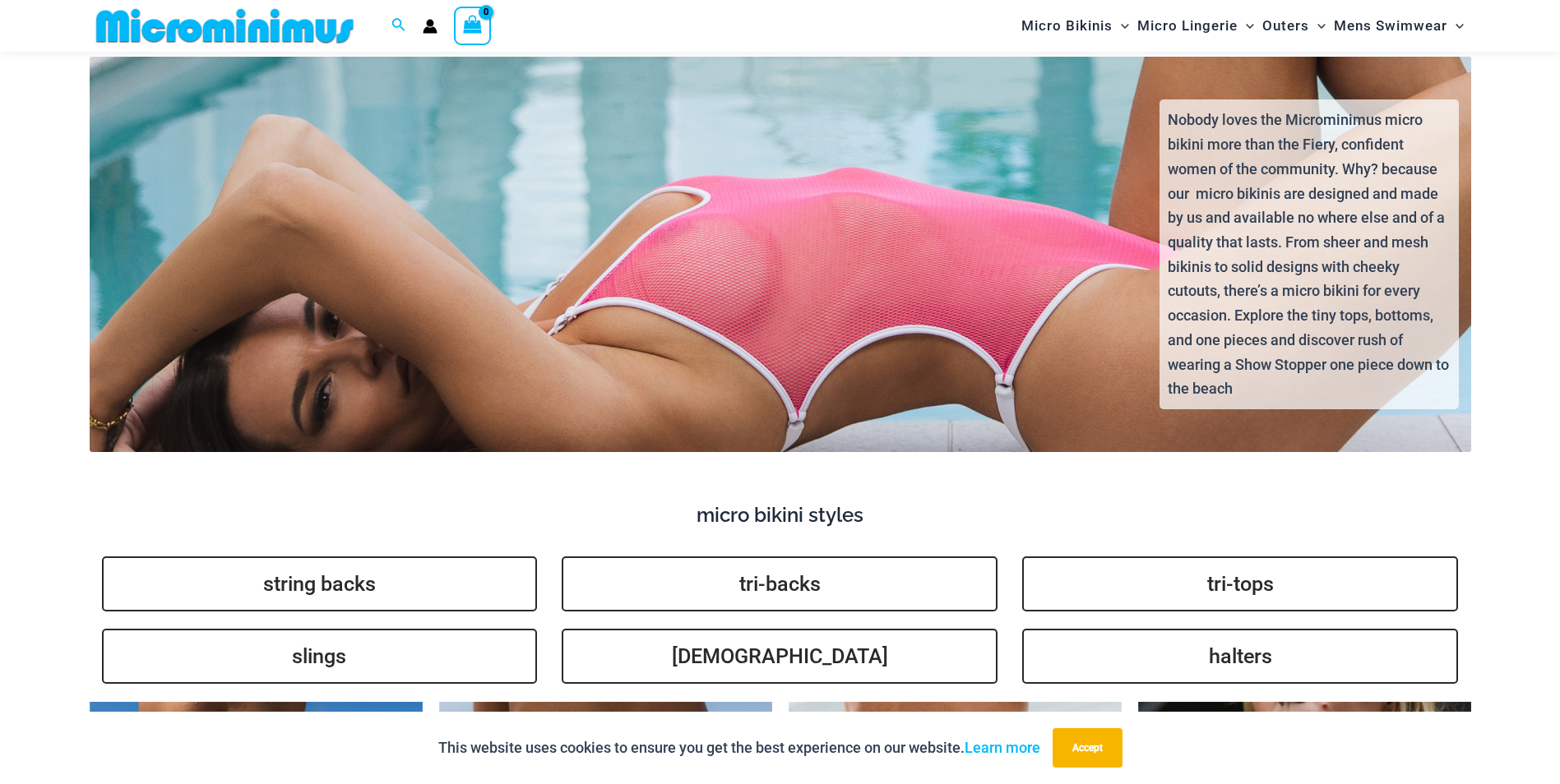
click at [753, 290] on div "Nobody loves the Microminimus micro bikini more than the Fiery, confident women…" at bounding box center [780, 269] width 1410 height 367
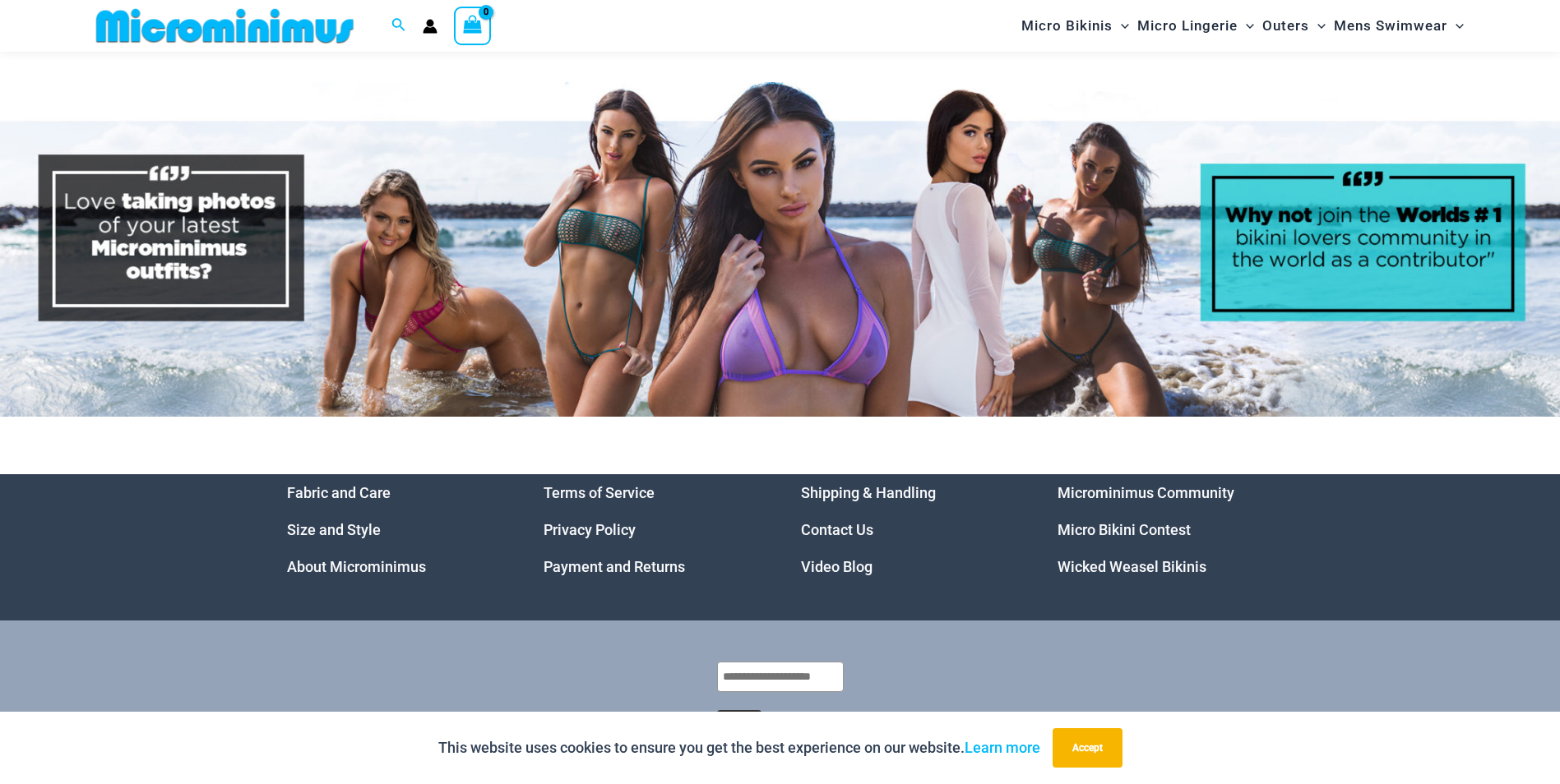
scroll to position [7964, 0]
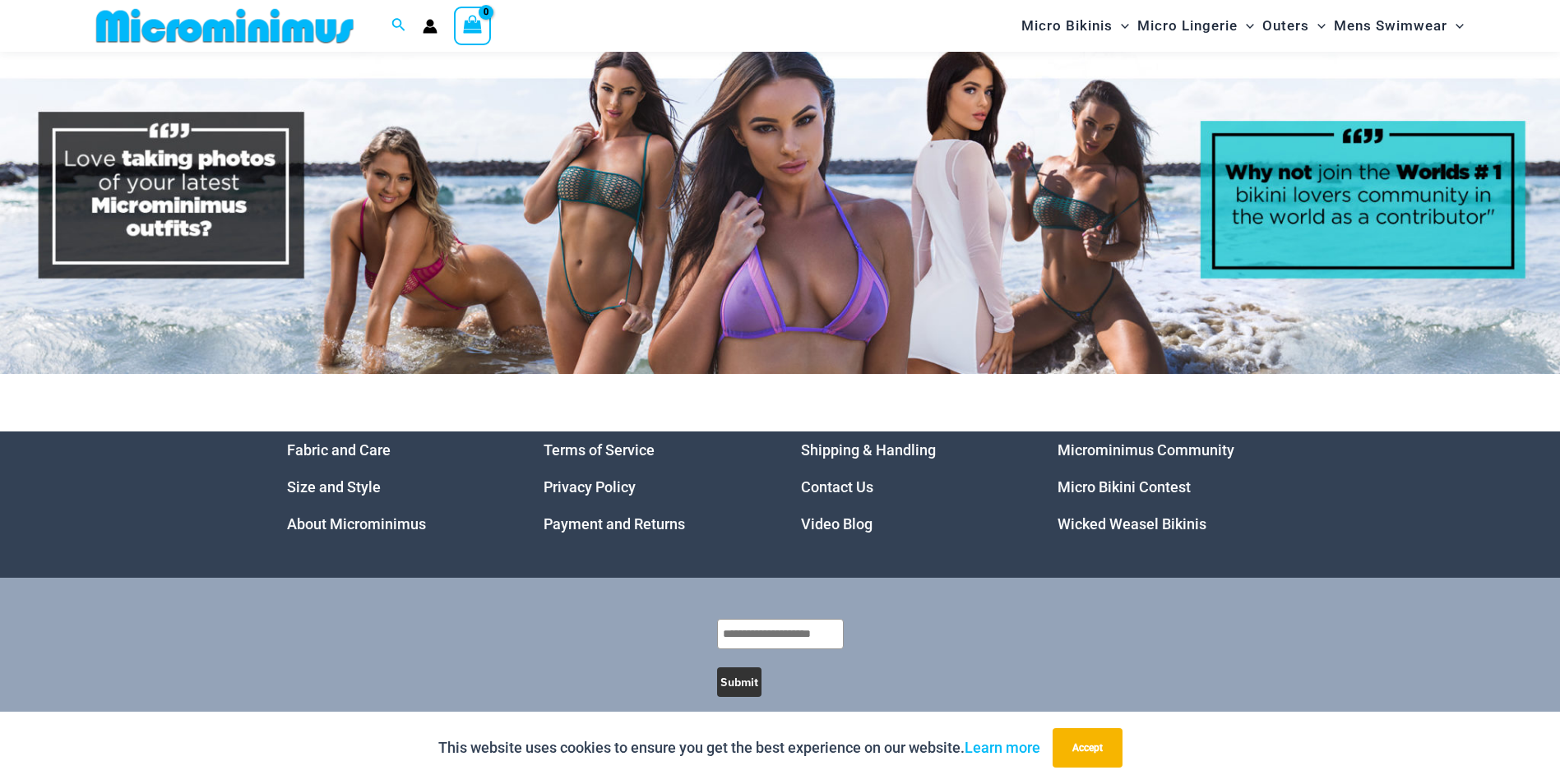
click at [1148, 478] on link "Micro Bikini Contest" at bounding box center [1124, 486] width 133 height 17
